Goal: Transaction & Acquisition: Purchase product/service

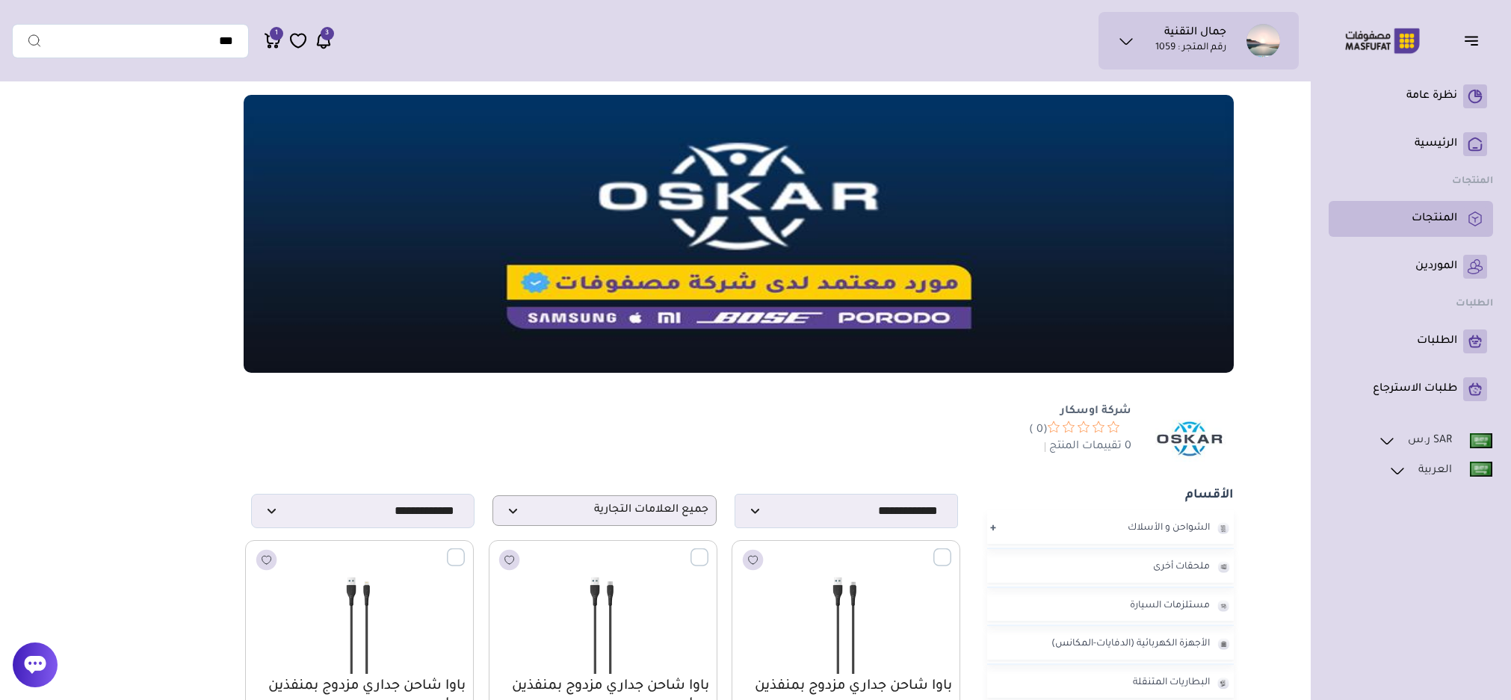
click at [1453, 222] on p "المنتجات" at bounding box center [1434, 218] width 46 height 15
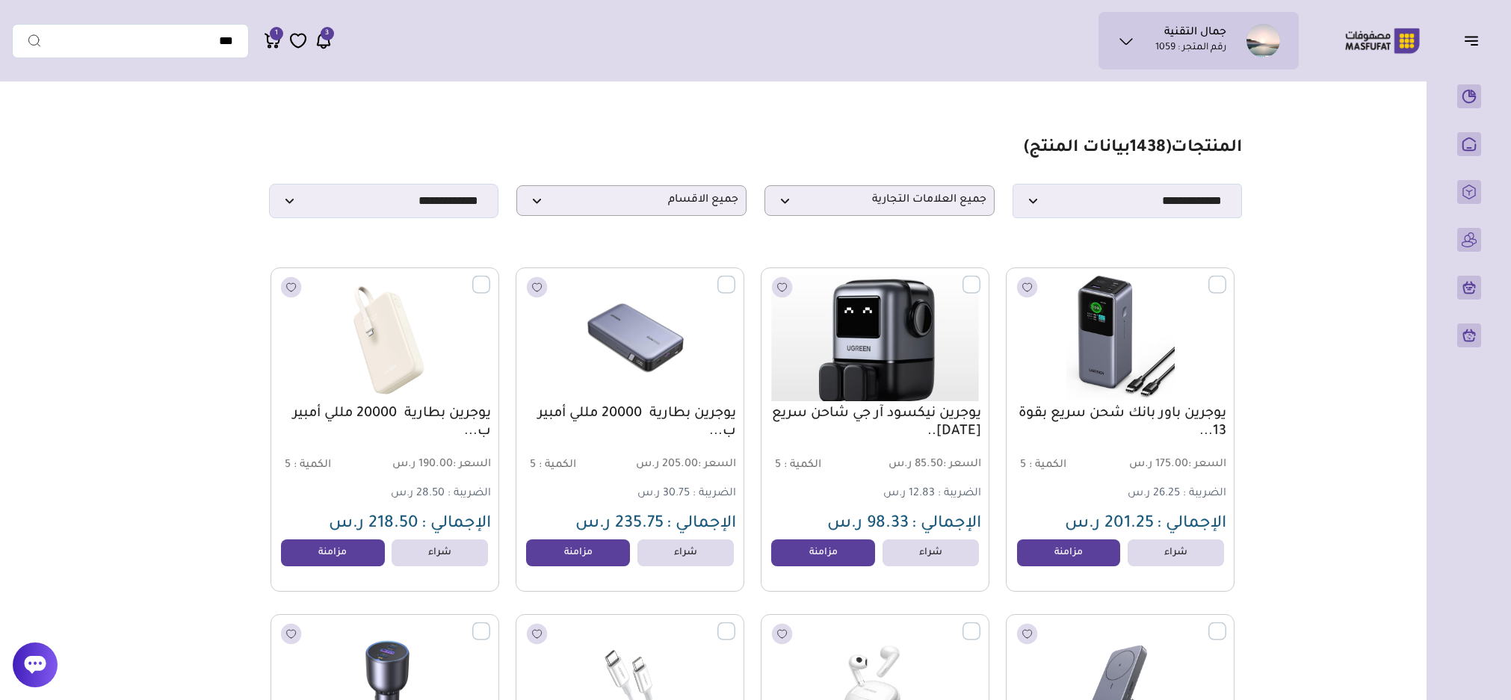
click at [929, 344] on img at bounding box center [875, 338] width 232 height 138
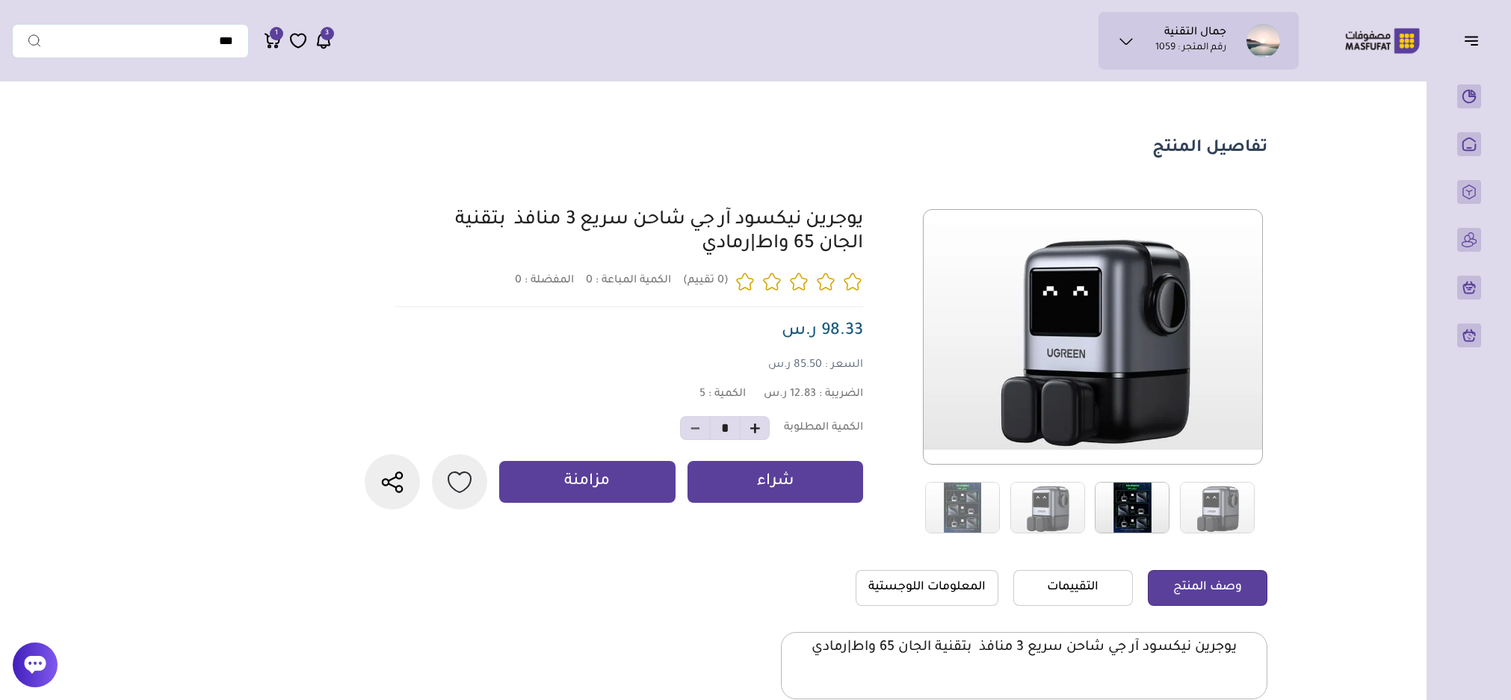
click at [1148, 510] on img at bounding box center [1132, 508] width 75 height 52
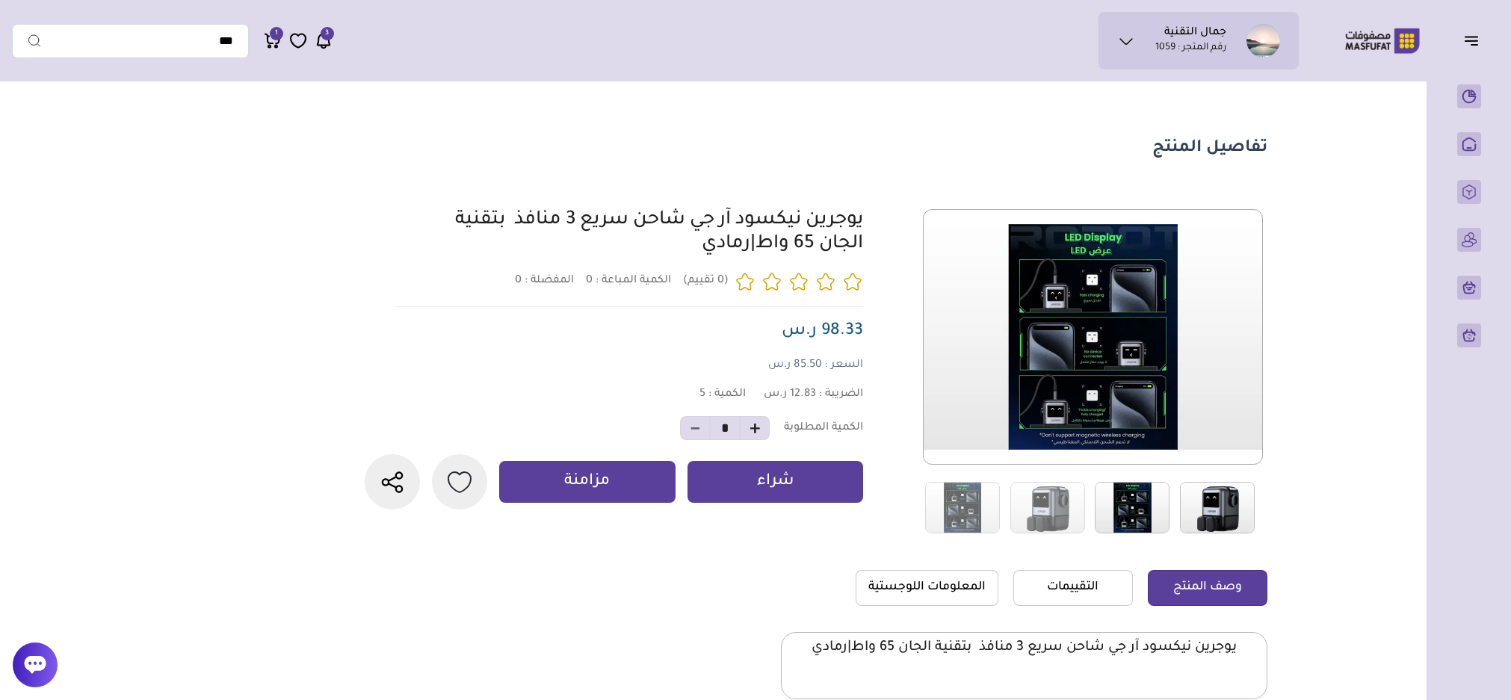
click at [1215, 510] on img at bounding box center [1217, 508] width 75 height 52
